Goal: Transaction & Acquisition: Purchase product/service

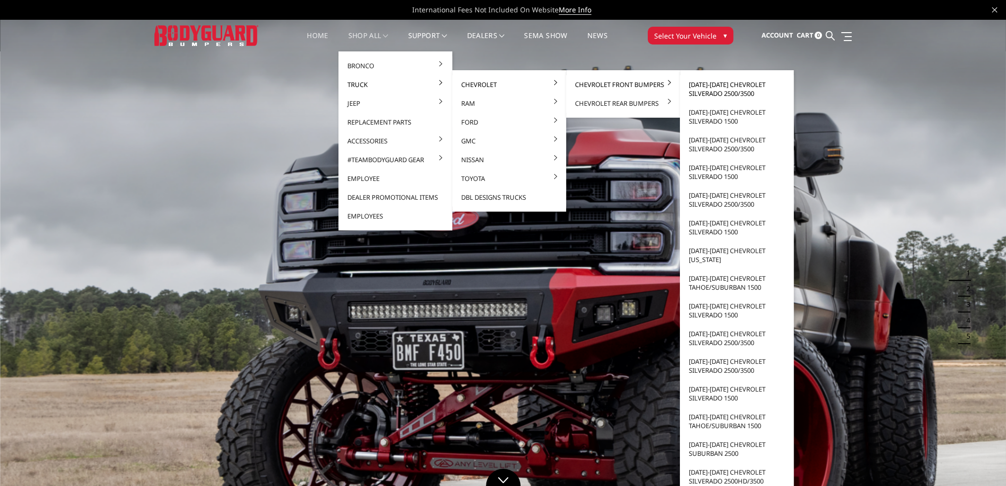
click at [710, 90] on link "[DATE]-[DATE] Chevrolet Silverado 2500/3500" at bounding box center [737, 89] width 106 height 28
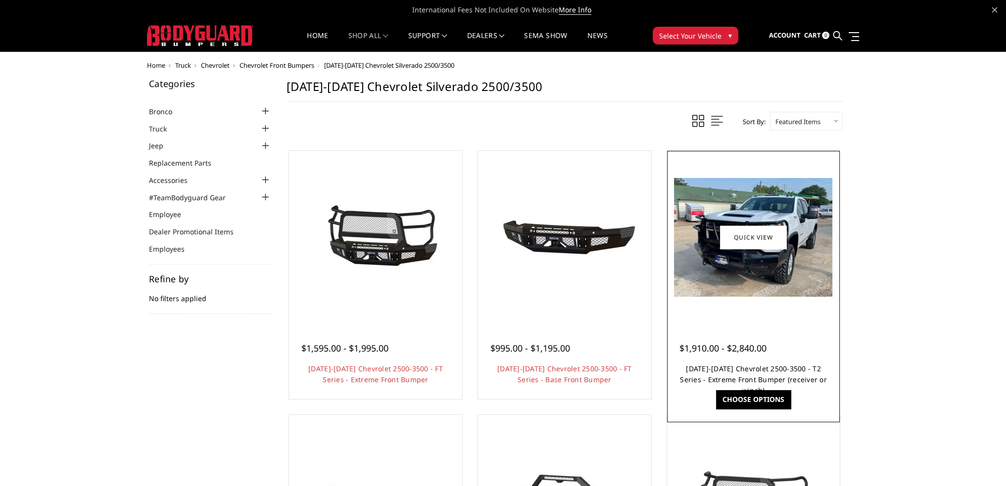
click at [749, 366] on link "2024-2025 Chevrolet 2500-3500 - T2 Series - Extreme Front Bumper (receiver or w…" at bounding box center [753, 379] width 147 height 31
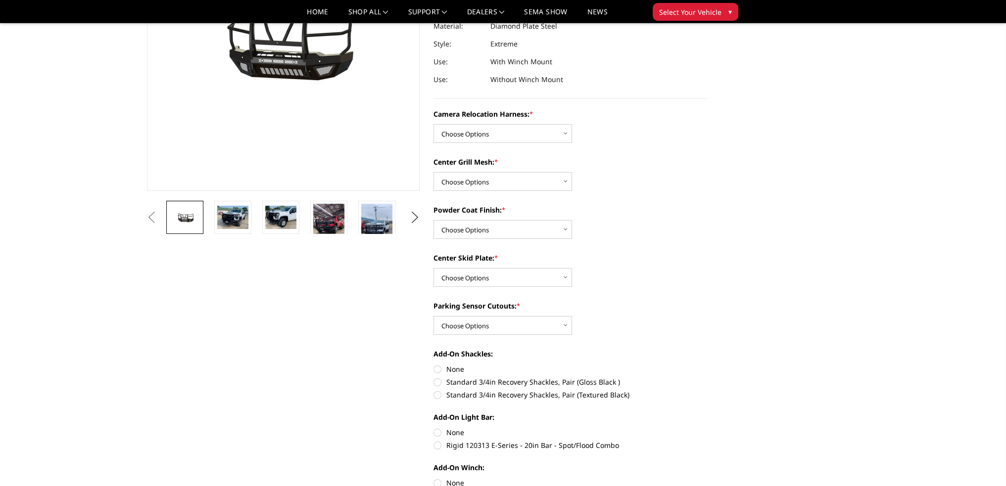
scroll to position [198, 0]
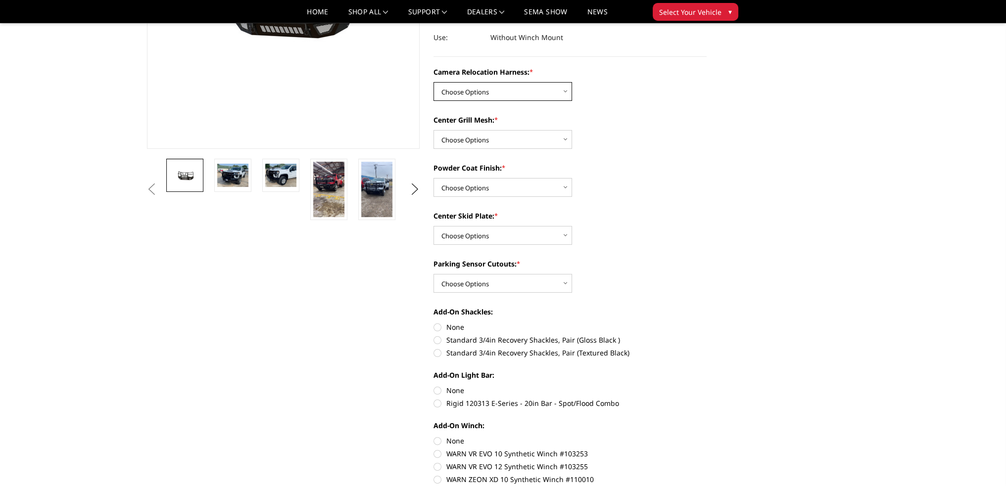
click at [483, 93] on select "Choose Options Without camera harness With camera harness" at bounding box center [502, 91] width 139 height 19
select select "3731"
click at [433, 82] on select "Choose Options Without camera harness With camera harness" at bounding box center [502, 91] width 139 height 19
click at [474, 140] on select "Choose Options Without expanded metal With expanded metal" at bounding box center [502, 139] width 139 height 19
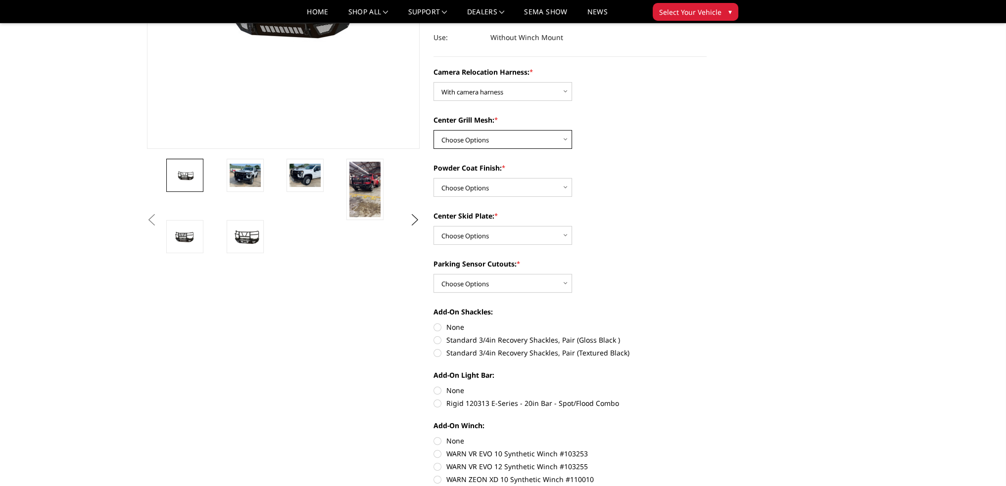
select select "3730"
click at [433, 130] on select "Choose Options Without expanded metal With expanded metal" at bounding box center [502, 139] width 139 height 19
drag, startPoint x: 471, startPoint y: 190, endPoint x: 472, endPoint y: 195, distance: 6.0
click at [471, 190] on select "Choose Options Textured Black Powder Coat Gloss Black Powder Coat Bare Metal" at bounding box center [502, 187] width 139 height 19
select select "3727"
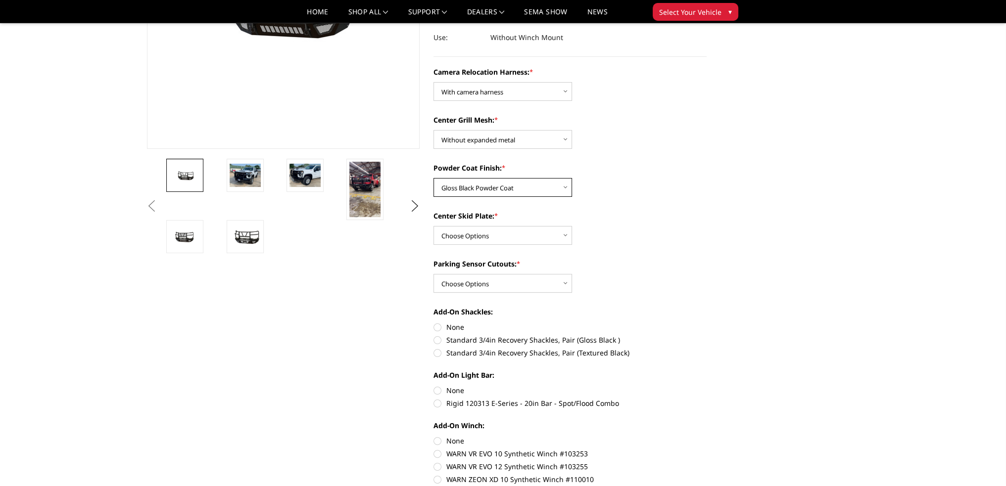
click at [433, 178] on select "Choose Options Textured Black Powder Coat Gloss Black Powder Coat Bare Metal" at bounding box center [502, 187] width 139 height 19
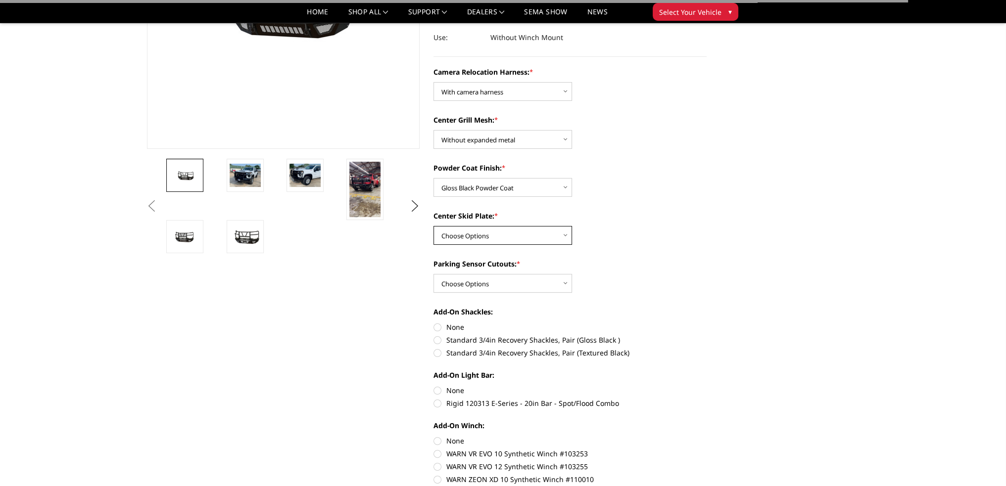
click at [468, 240] on select "Choose Options Winch Mount Skid Plate Standard Skid Plate (included) 2" Receive…" at bounding box center [502, 235] width 139 height 19
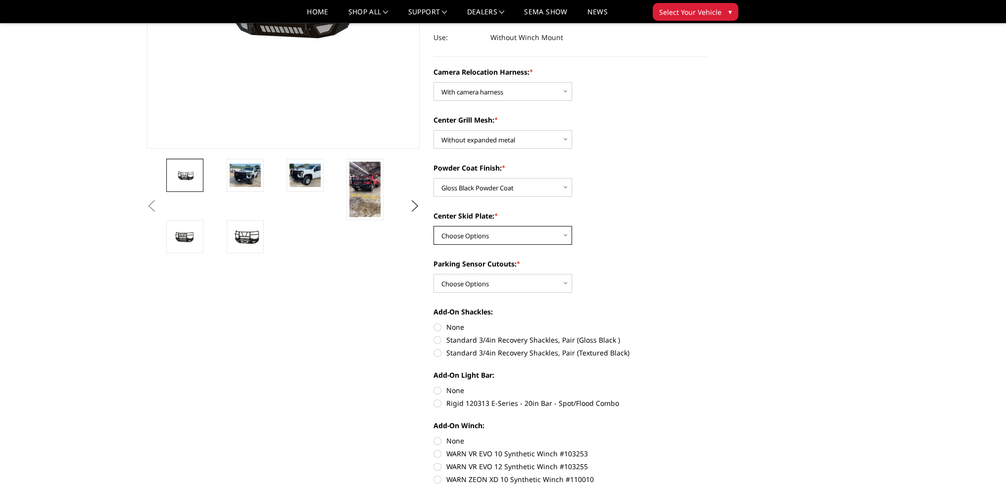
select select "3724"
click at [433, 226] on select "Choose Options Winch Mount Skid Plate Standard Skid Plate (included) 2" Receive…" at bounding box center [502, 235] width 139 height 19
click at [468, 282] on select "Choose Options Yes - With Parking Sensor Cutouts" at bounding box center [502, 283] width 139 height 19
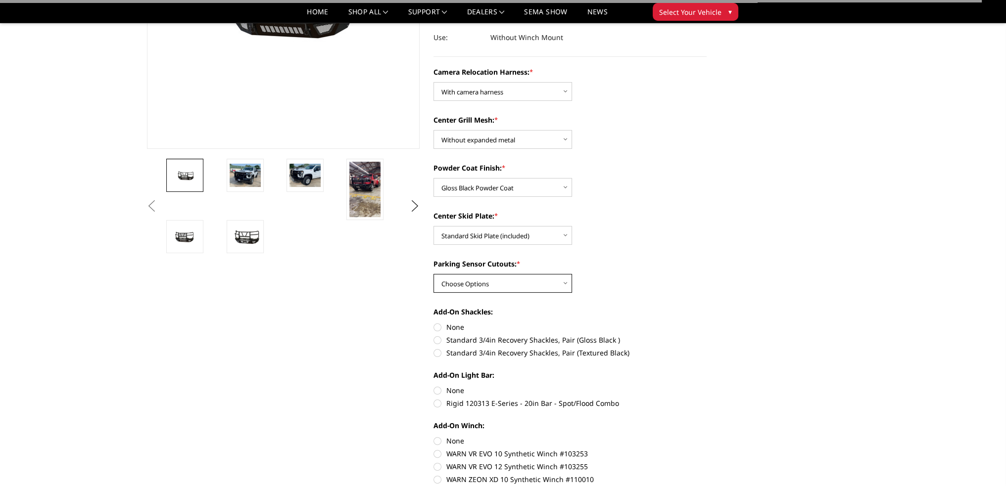
select select "3722"
click at [433, 274] on select "Choose Options Yes - With Parking Sensor Cutouts" at bounding box center [502, 283] width 139 height 19
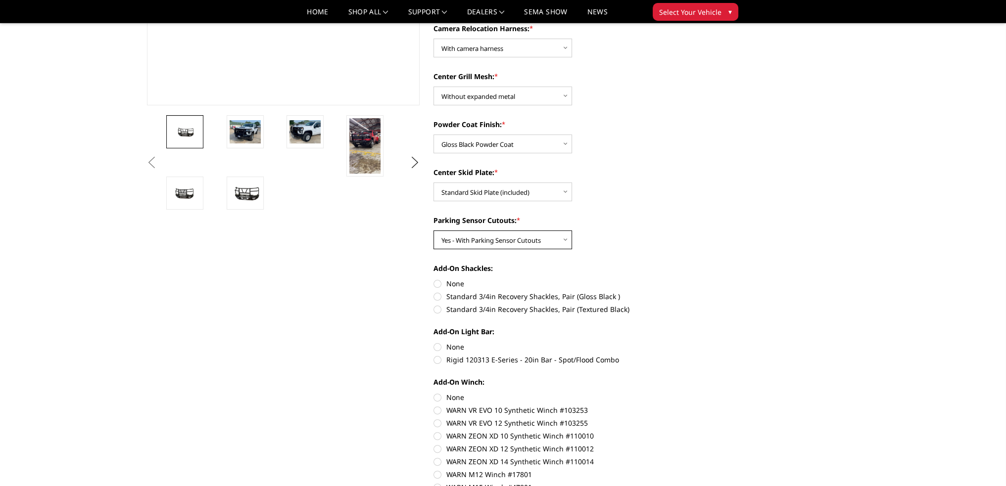
scroll to position [247, 0]
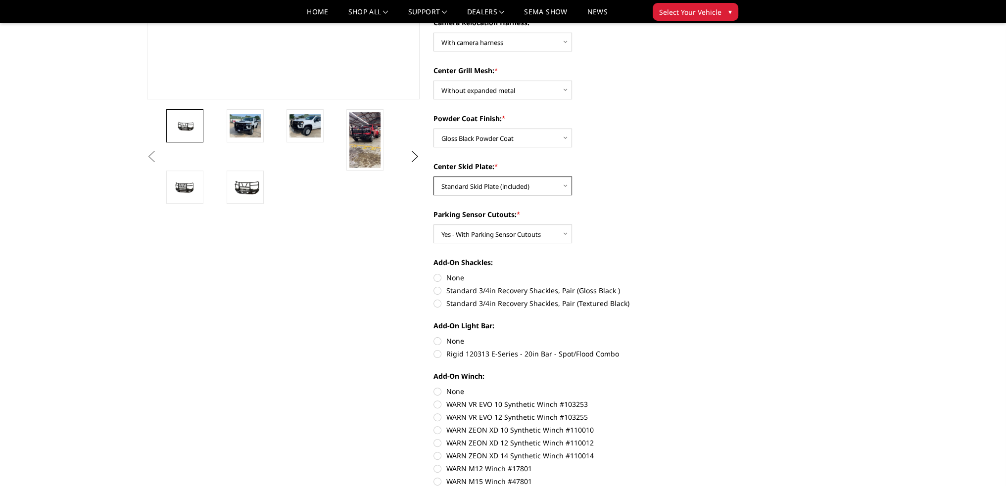
drag, startPoint x: 484, startPoint y: 188, endPoint x: 484, endPoint y: 195, distance: 6.9
click at [484, 188] on select "Choose Options Winch Mount Skid Plate Standard Skid Plate (included) 2" Receive…" at bounding box center [502, 186] width 139 height 19
select select "3725"
click at [433, 177] on select "Choose Options Winch Mount Skid Plate Standard Skid Plate (included) 2" Receive…" at bounding box center [502, 186] width 139 height 19
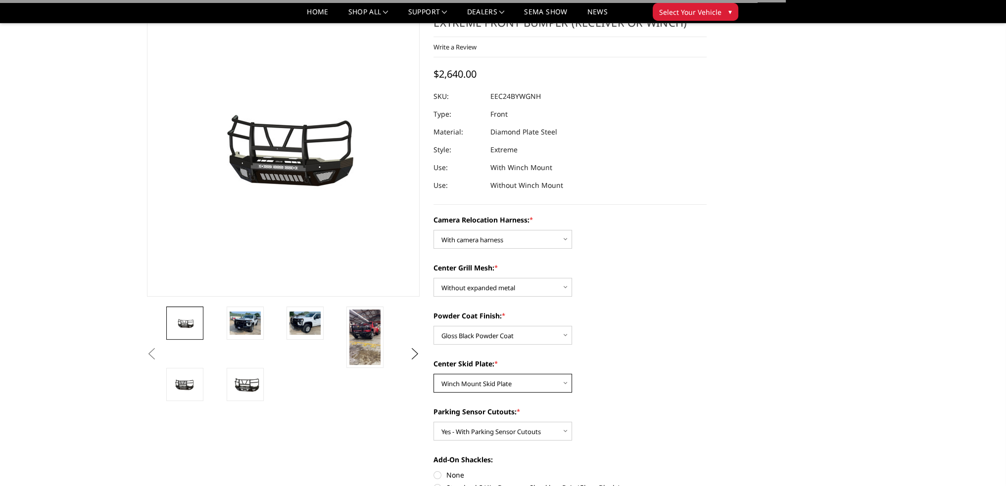
scroll to position [49, 0]
